Goal: Task Accomplishment & Management: Manage account settings

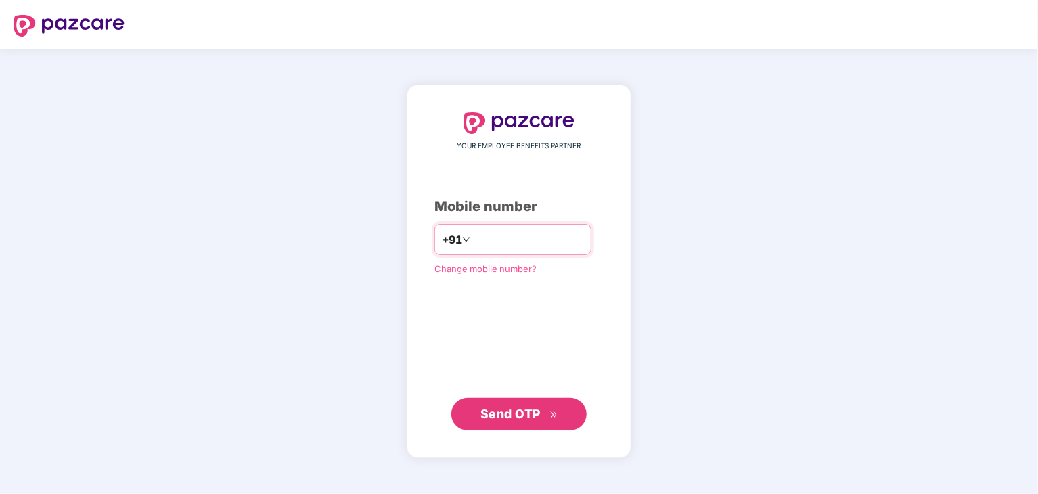
click at [508, 236] on input "number" at bounding box center [528, 240] width 111 height 22
type input "**********"
click at [525, 407] on span "Send OTP" at bounding box center [511, 414] width 60 height 14
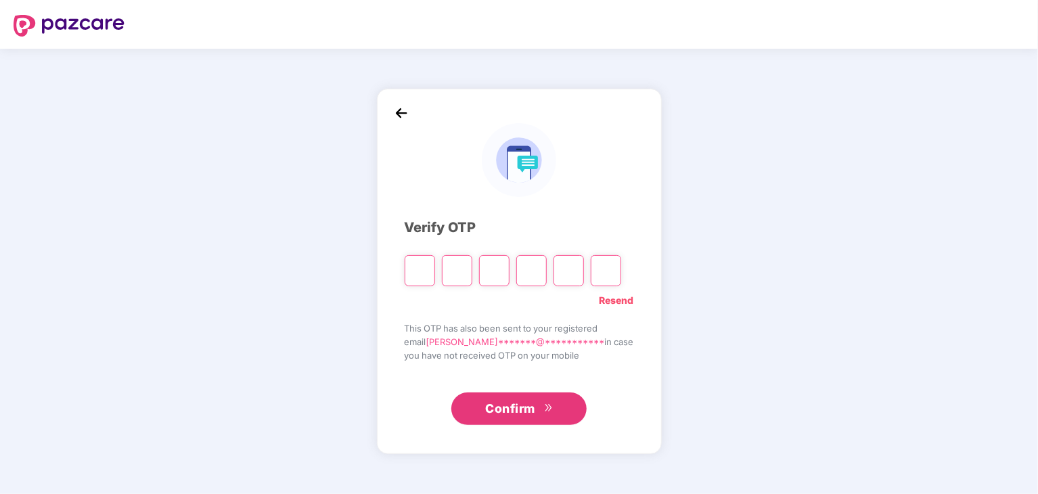
type input "*"
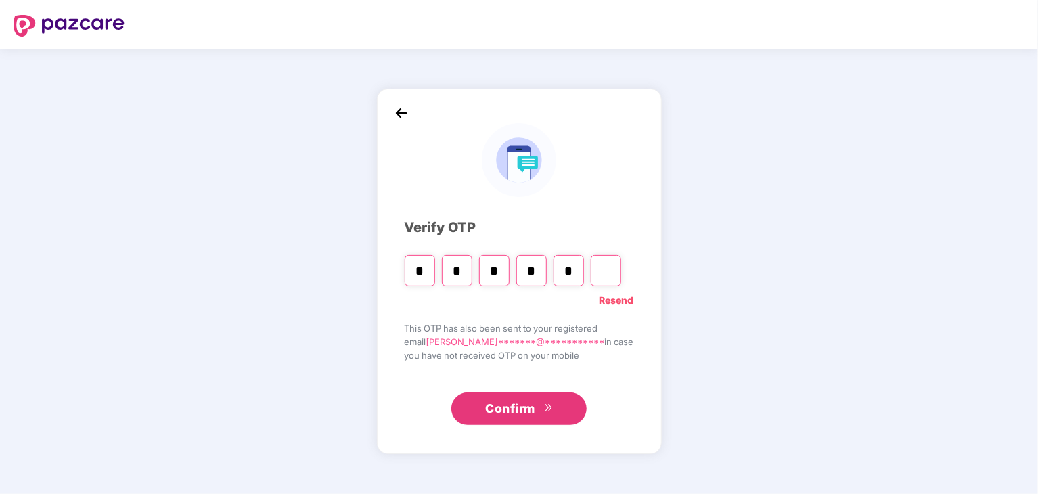
type input "*"
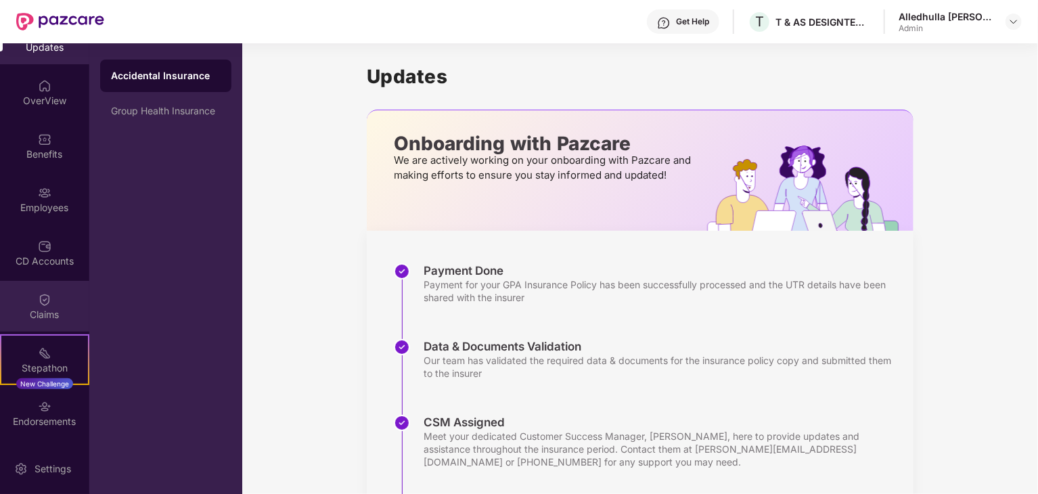
scroll to position [14, 0]
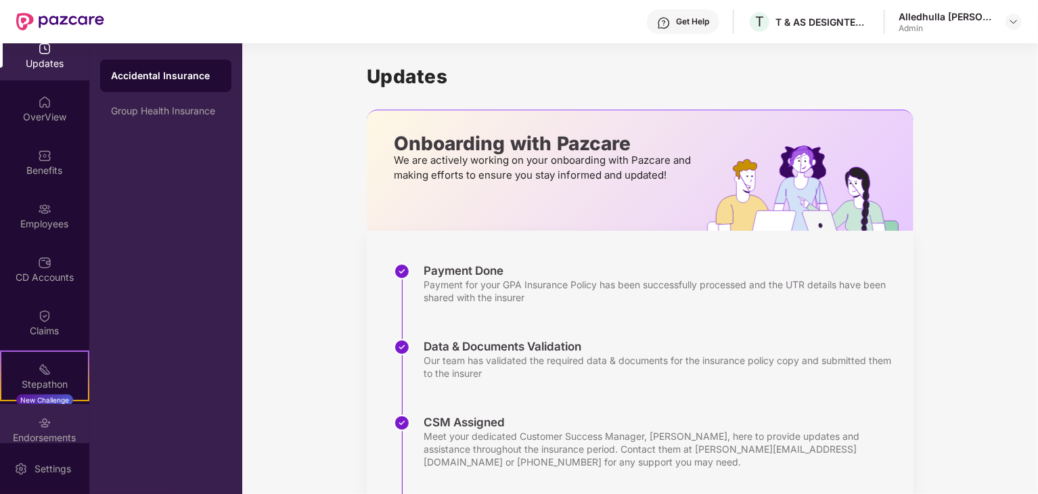
click at [51, 418] on div "Endorsements" at bounding box center [44, 429] width 89 height 51
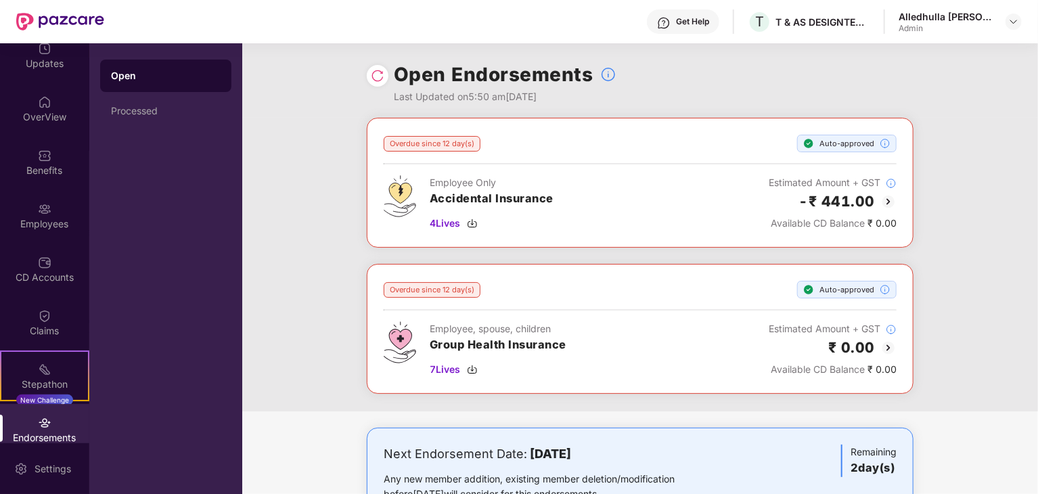
scroll to position [68, 0]
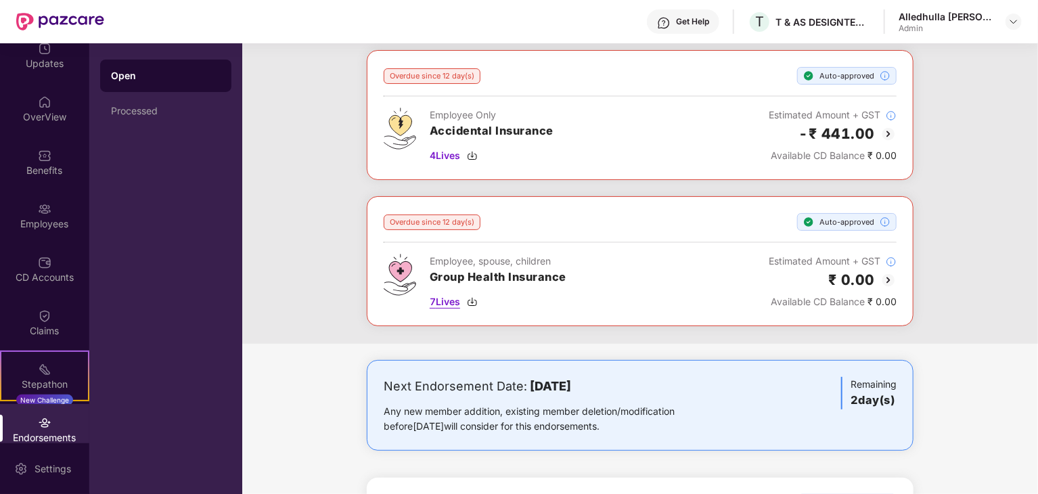
click at [441, 304] on span "7 Lives" at bounding box center [445, 301] width 30 height 15
click at [54, 110] on div "OverView" at bounding box center [44, 117] width 89 height 14
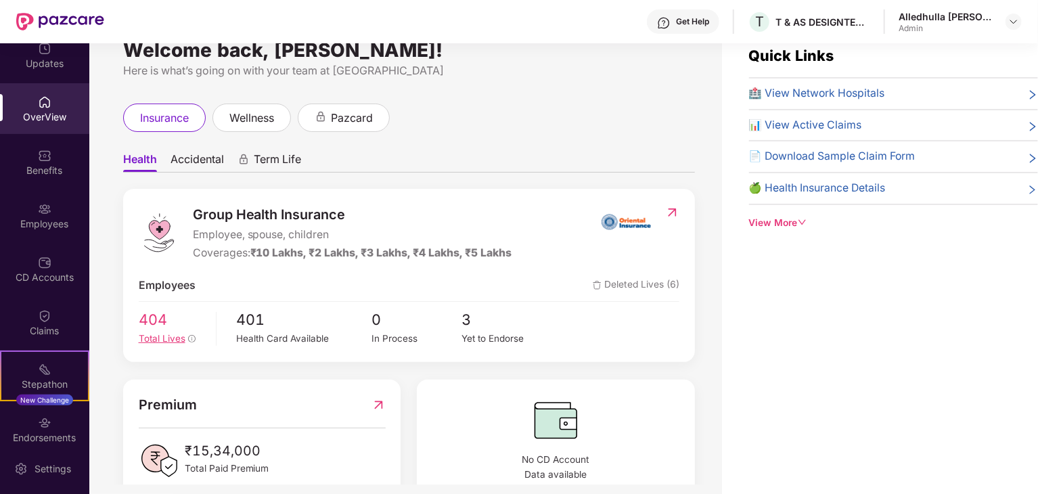
scroll to position [0, 0]
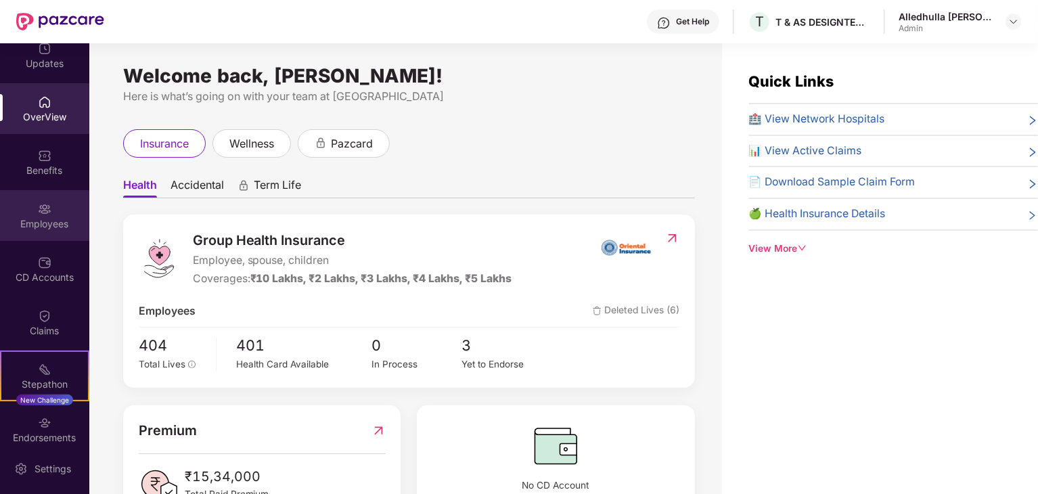
click at [20, 204] on div "Employees" at bounding box center [44, 215] width 89 height 51
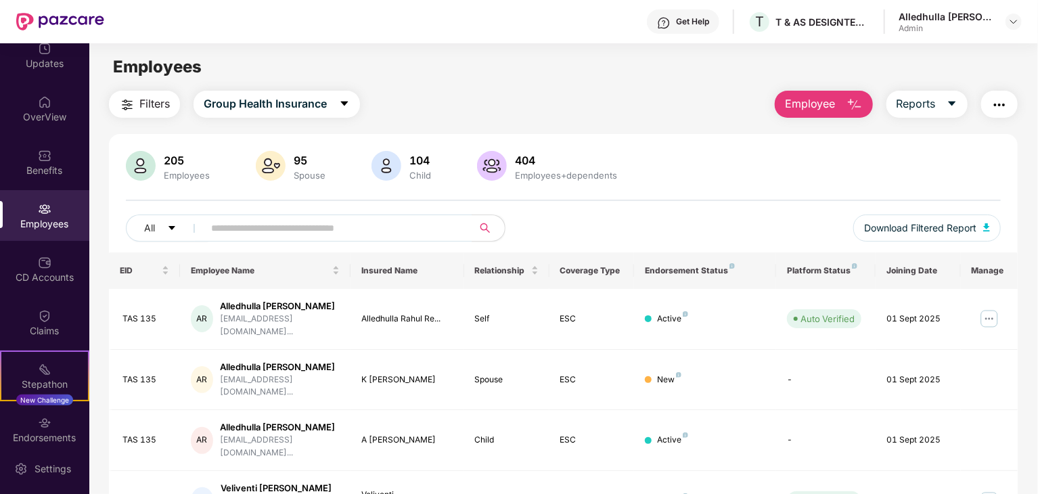
click at [831, 106] on span "Employee" at bounding box center [810, 103] width 51 height 17
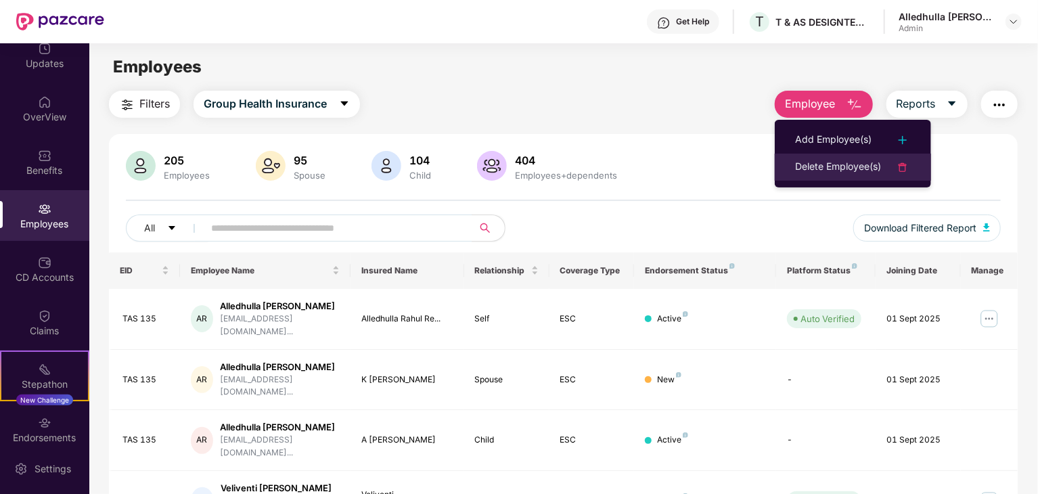
click at [834, 163] on div "Delete Employee(s)" at bounding box center [838, 167] width 86 height 16
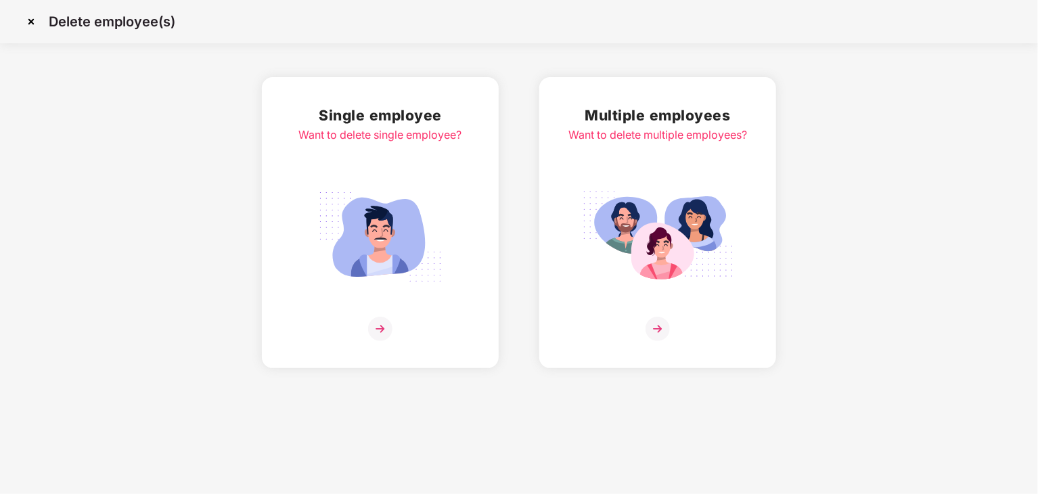
click at [378, 327] on img at bounding box center [380, 329] width 24 height 24
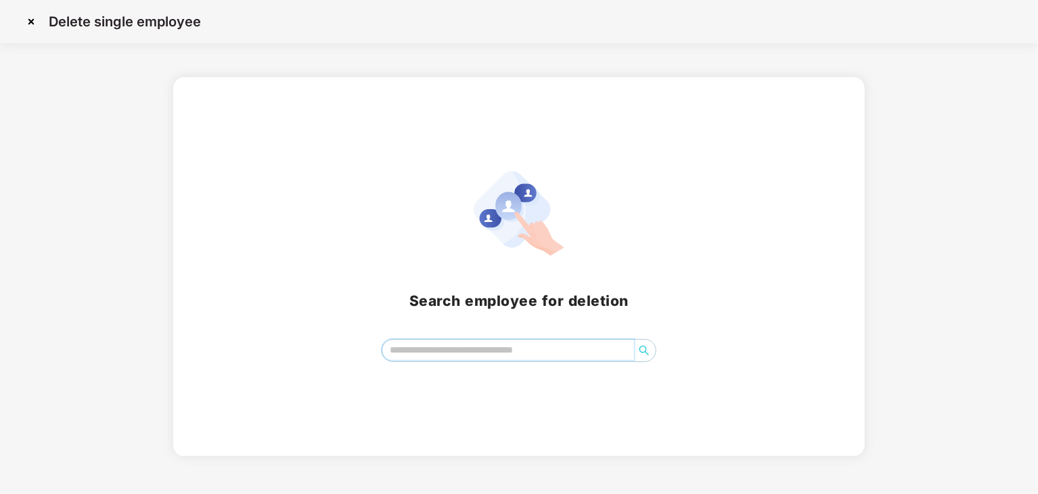
click at [476, 353] on input "search" at bounding box center [508, 350] width 252 height 20
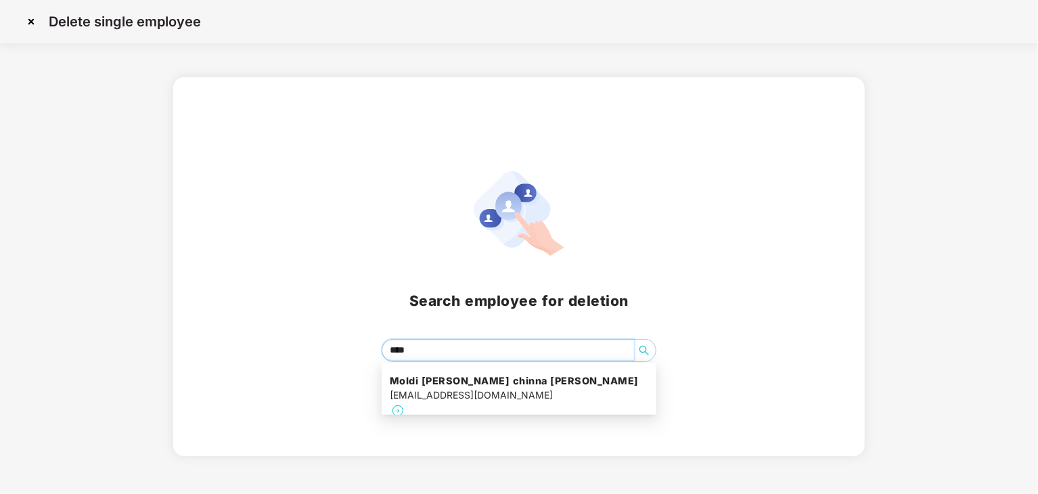
type input "*****"
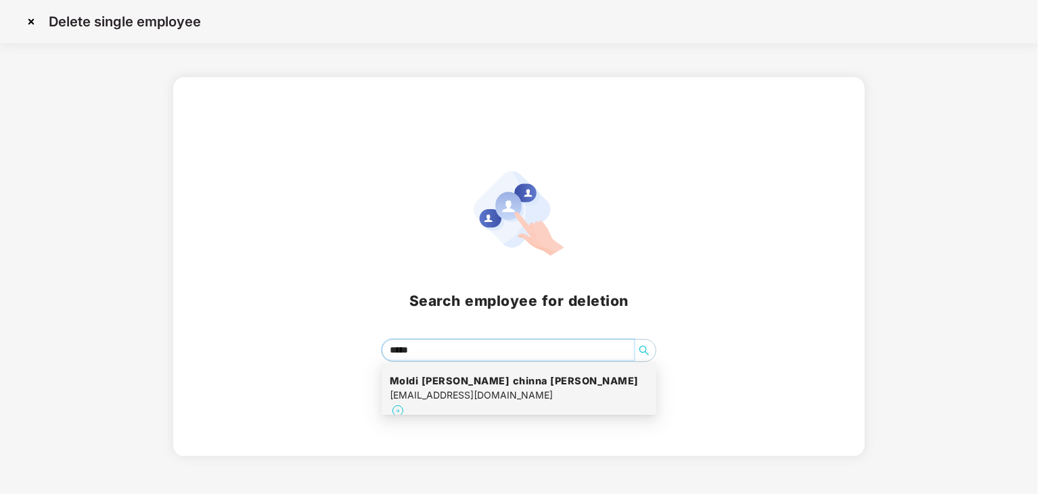
click at [474, 380] on h4 "Moldi [PERSON_NAME] chinna [PERSON_NAME]" at bounding box center [514, 381] width 249 height 14
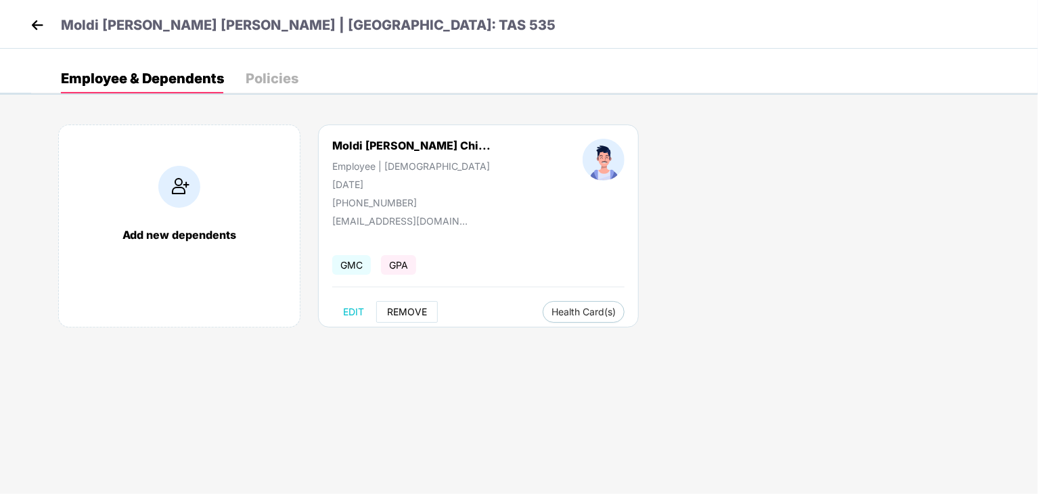
click at [416, 311] on span "REMOVE" at bounding box center [407, 312] width 40 height 11
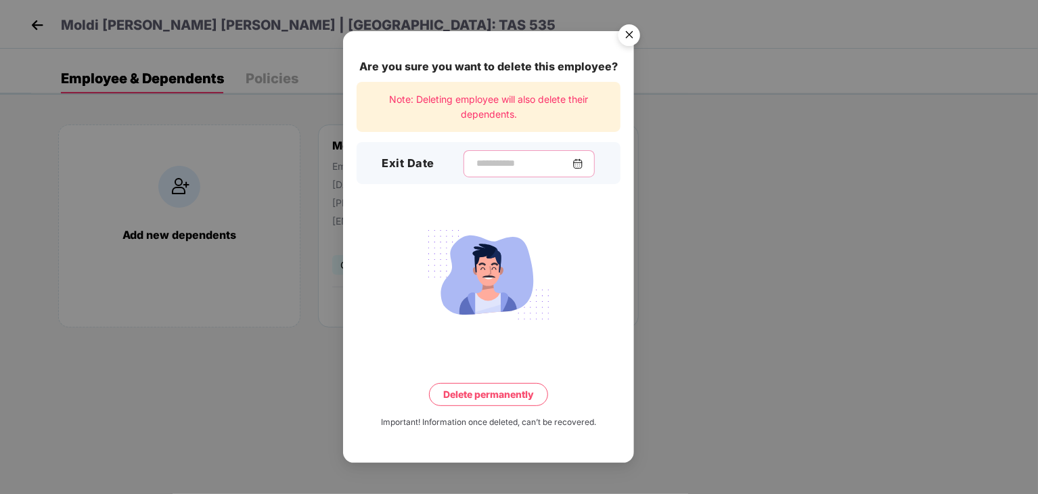
click at [499, 157] on input at bounding box center [523, 163] width 97 height 14
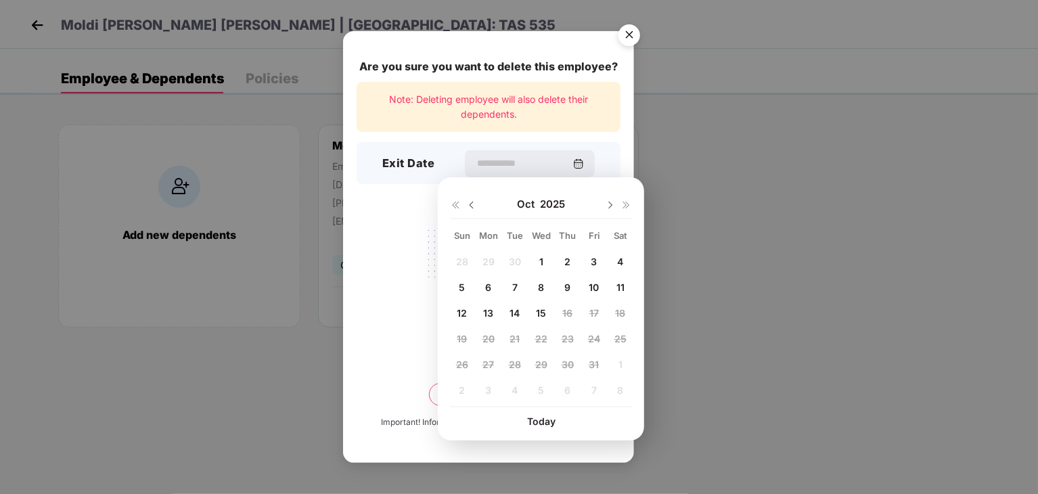
click at [489, 312] on span "13" at bounding box center [488, 313] width 10 height 12
type input "**********"
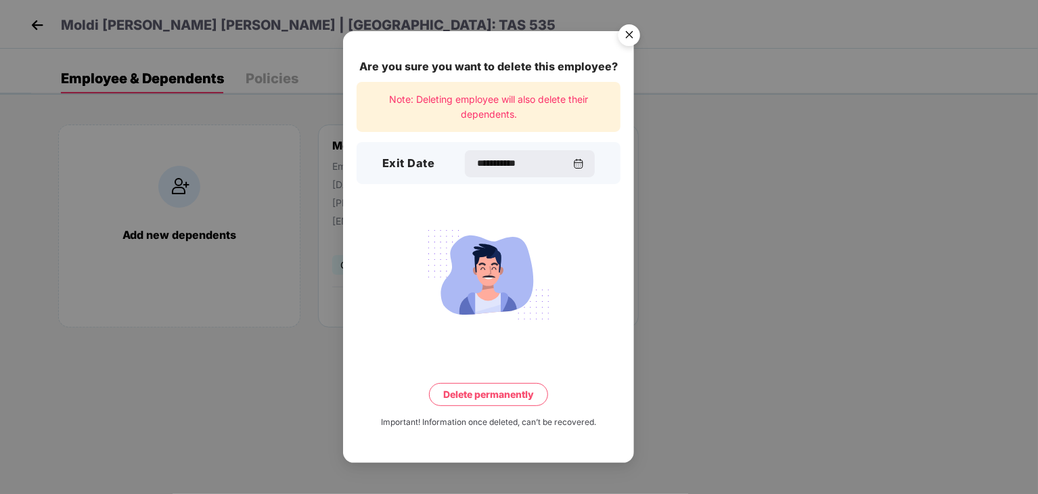
click at [493, 389] on button "Delete permanently" at bounding box center [488, 394] width 119 height 23
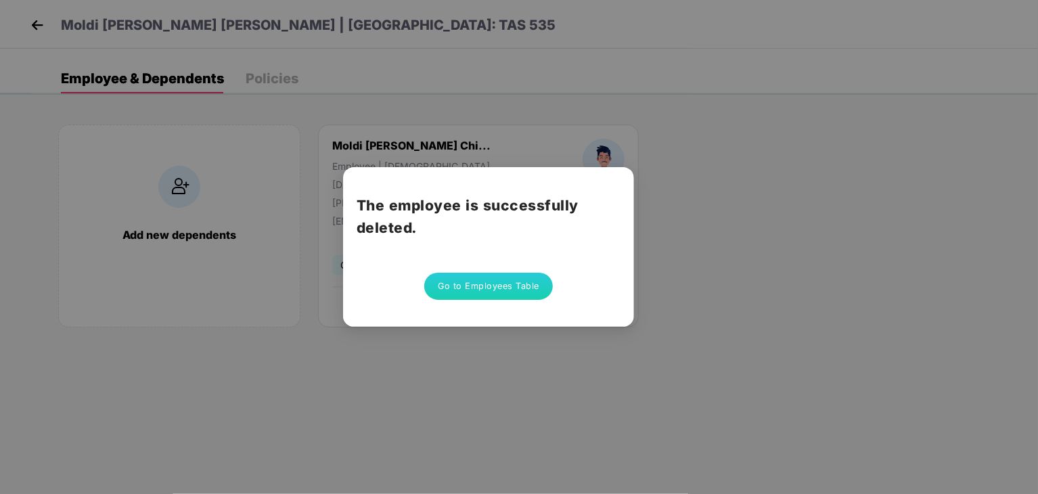
click at [491, 288] on button "Go to Employees Table" at bounding box center [488, 286] width 129 height 27
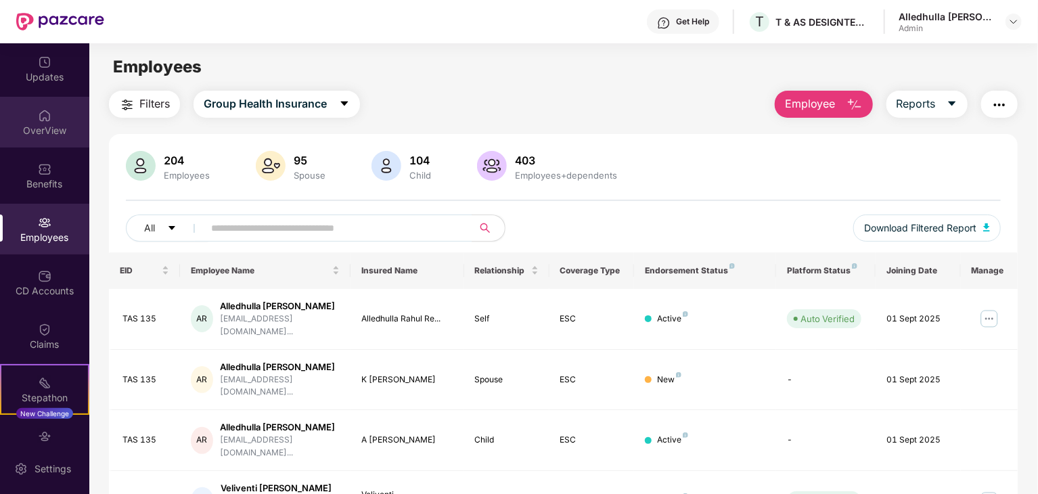
click at [47, 117] on img at bounding box center [45, 116] width 14 height 14
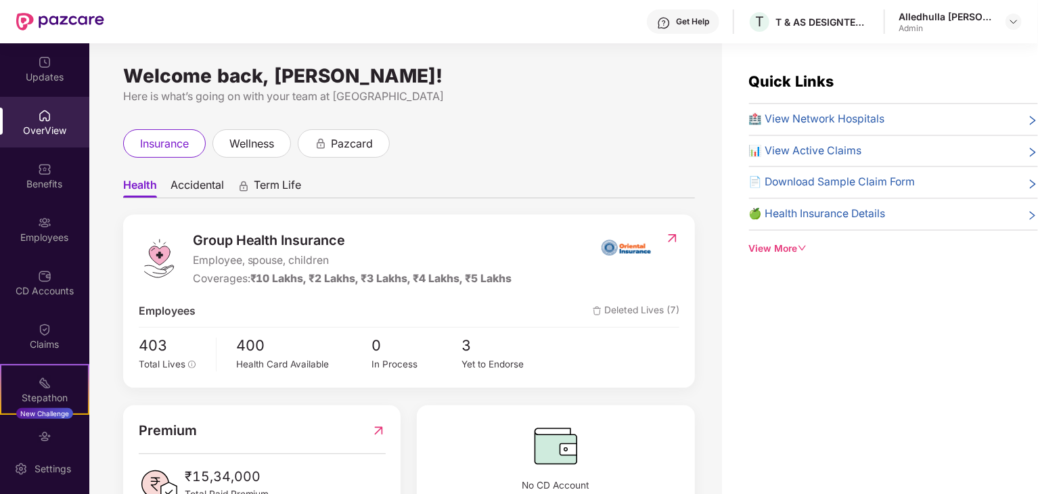
click at [796, 250] on div "View More" at bounding box center [893, 249] width 289 height 15
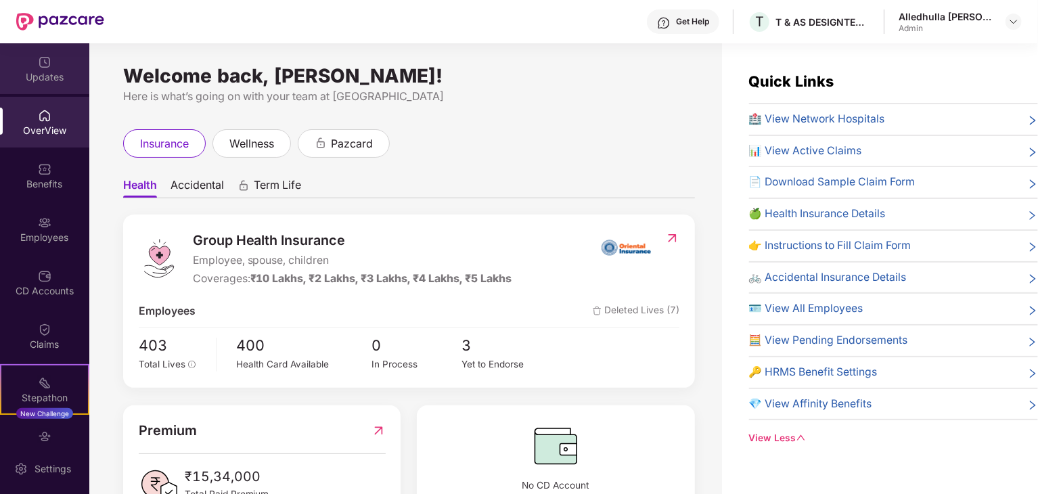
click at [43, 76] on div "Updates" at bounding box center [44, 77] width 89 height 14
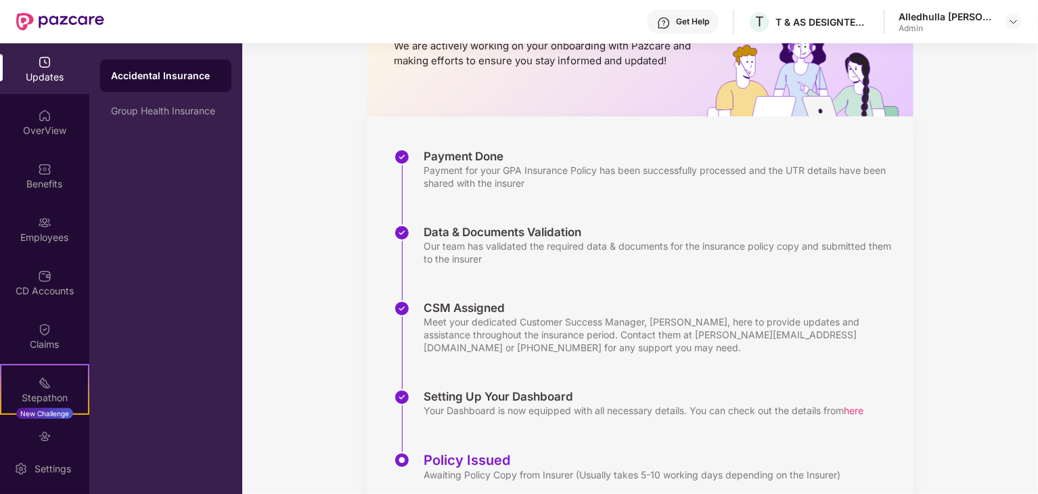
scroll to position [27, 0]
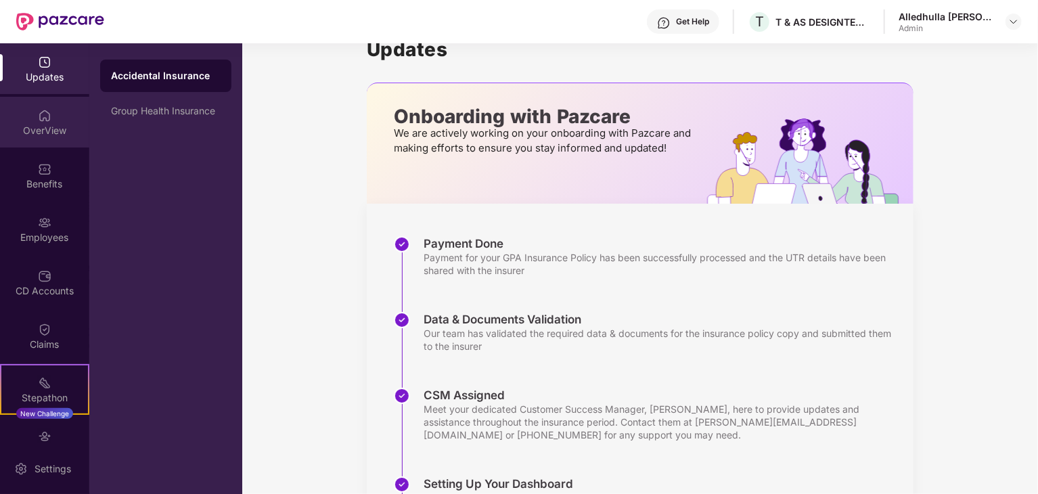
click at [43, 124] on div "OverView" at bounding box center [44, 131] width 89 height 14
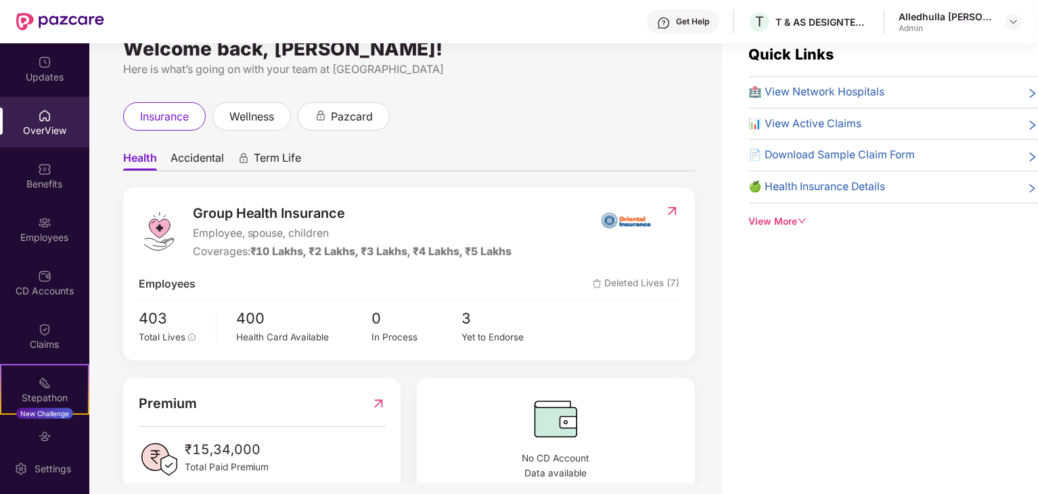
click at [675, 207] on img at bounding box center [672, 211] width 14 height 14
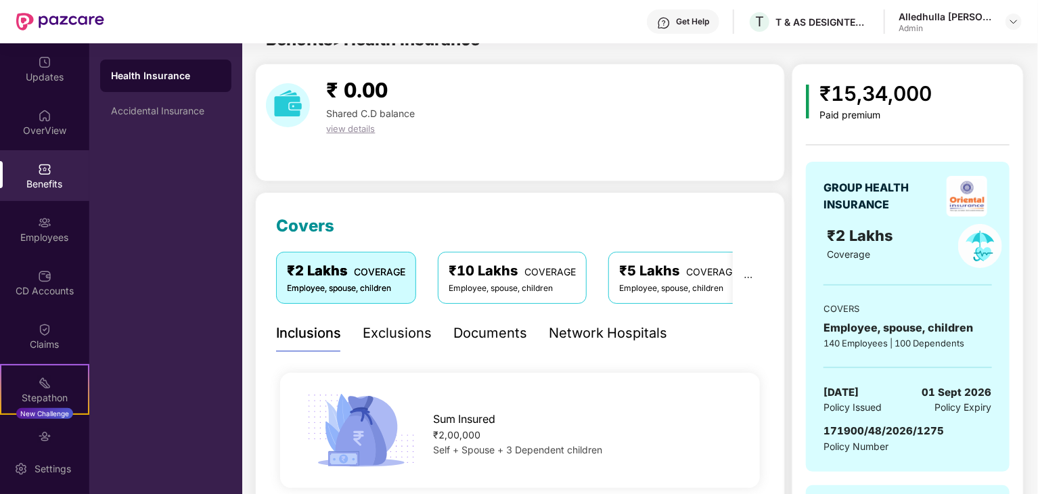
scroll to position [0, 0]
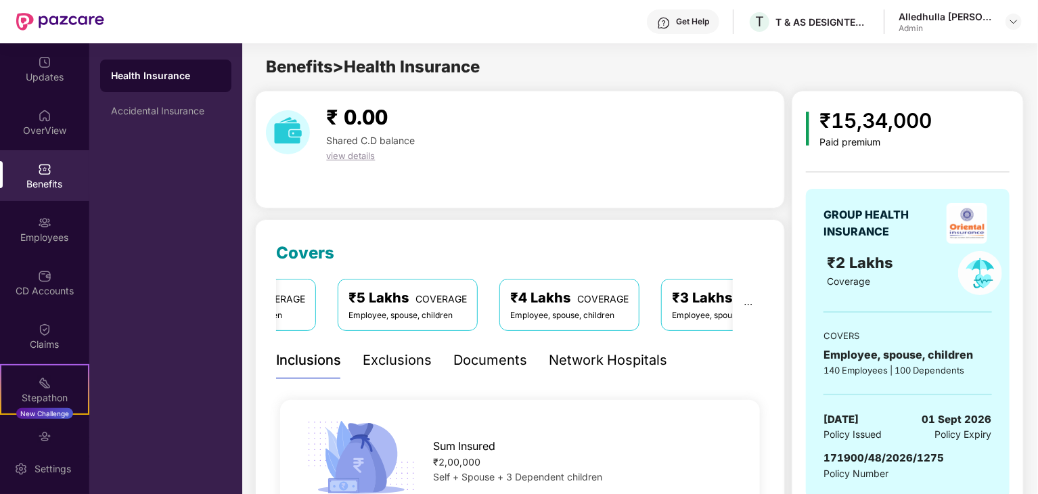
click at [486, 354] on div "Documents" at bounding box center [490, 360] width 74 height 21
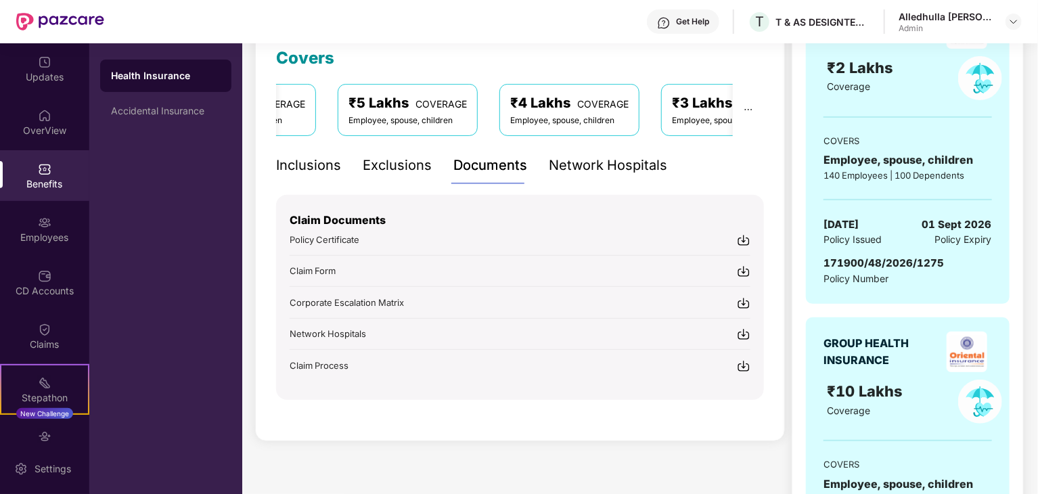
scroll to position [203, 0]
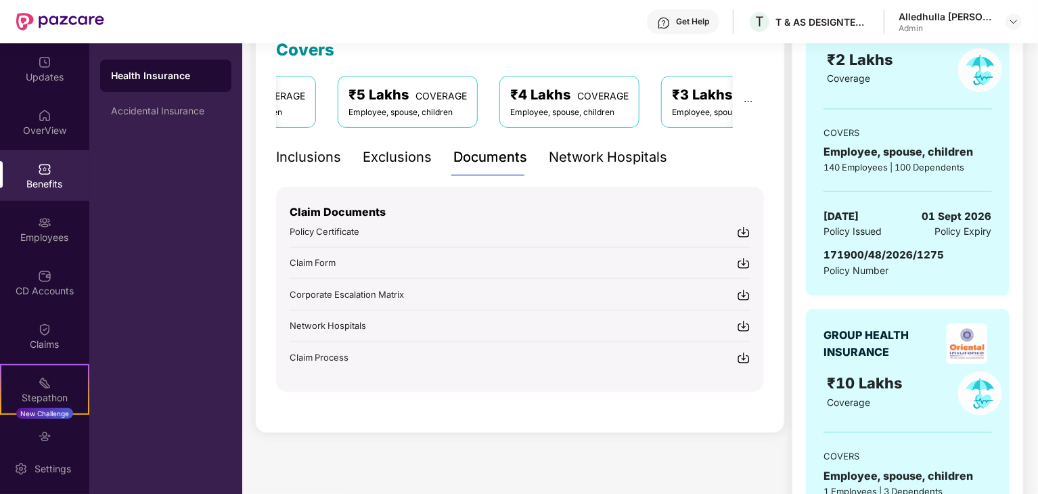
click at [742, 231] on img at bounding box center [744, 232] width 14 height 14
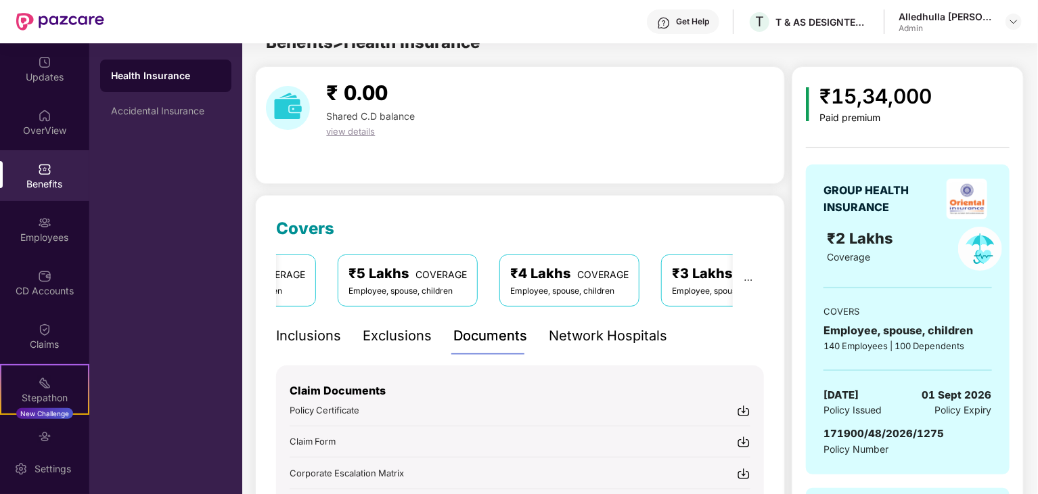
scroll to position [0, 0]
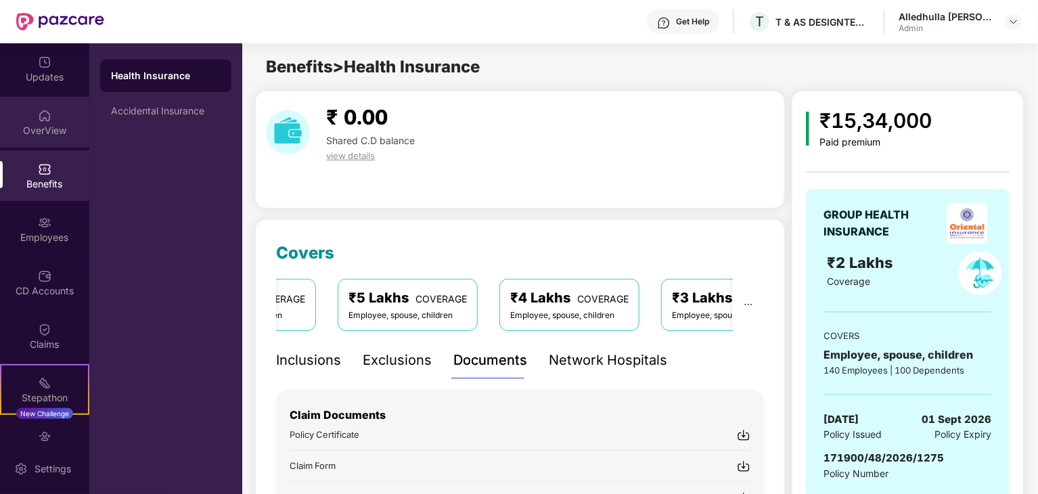
click at [45, 122] on div "OverView" at bounding box center [44, 122] width 89 height 51
